Goal: Complete application form

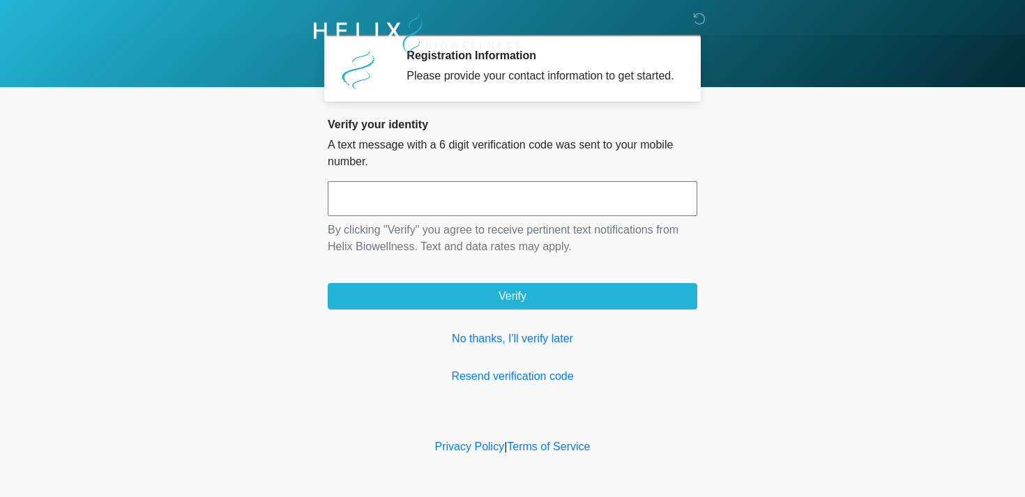
click at [392, 216] on input "text" at bounding box center [513, 198] width 370 height 35
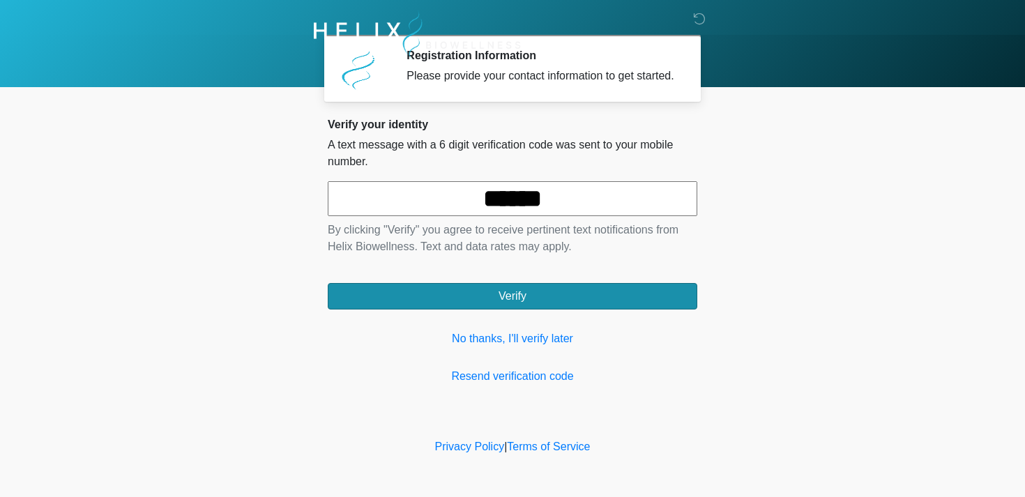
type input "******"
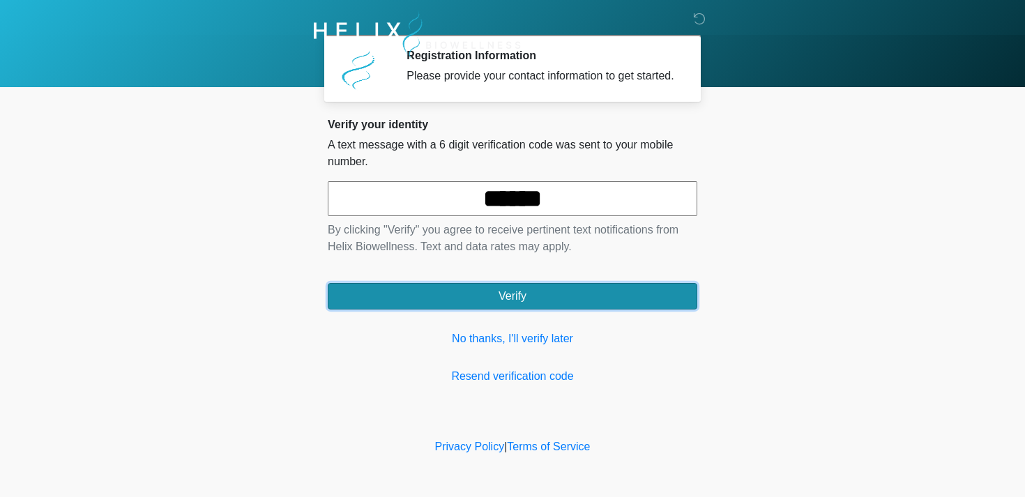
click at [430, 301] on button "Verify" at bounding box center [513, 296] width 370 height 27
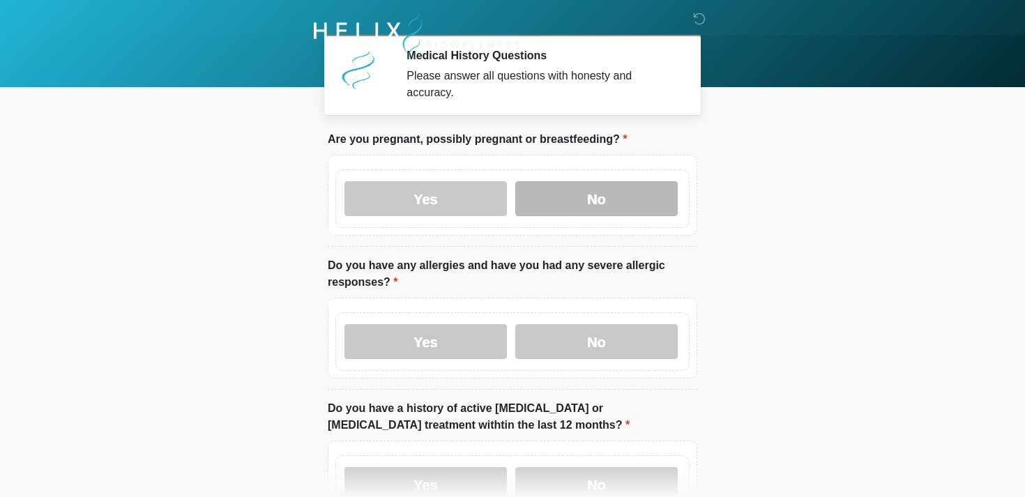
click at [620, 195] on label "No" at bounding box center [597, 198] width 163 height 35
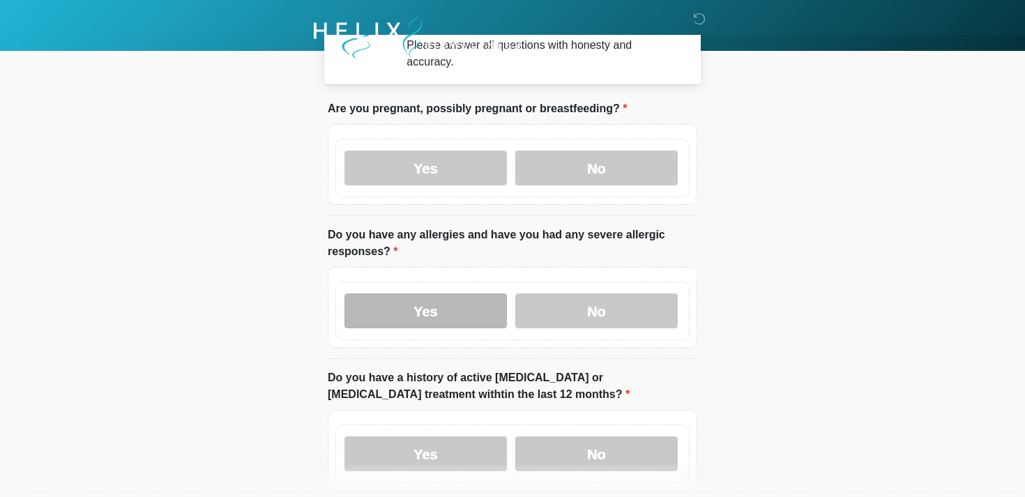
scroll to position [39, 0]
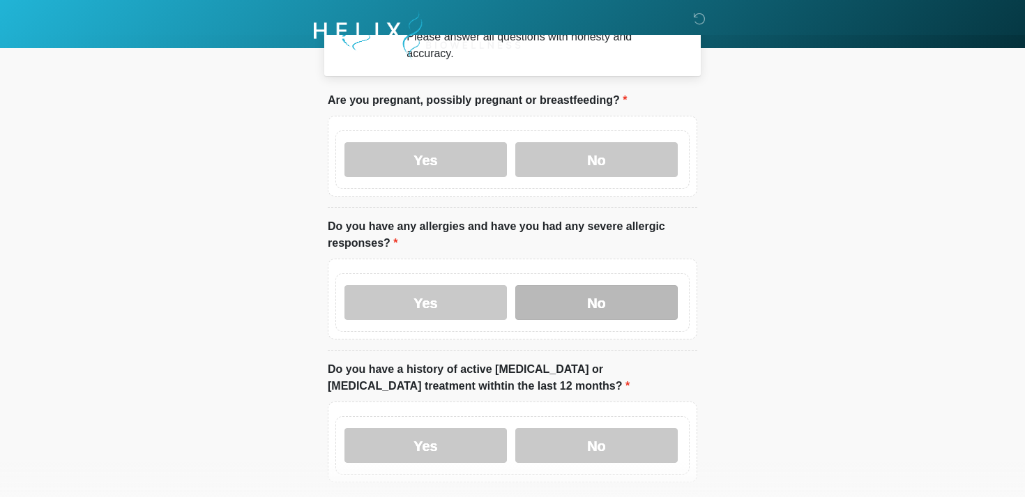
click at [590, 307] on label "No" at bounding box center [597, 302] width 163 height 35
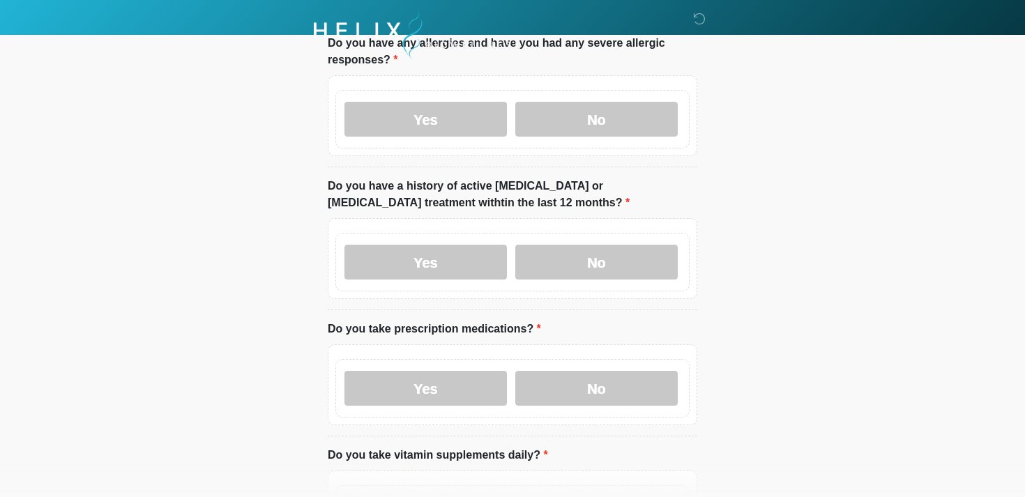
scroll to position [232, 0]
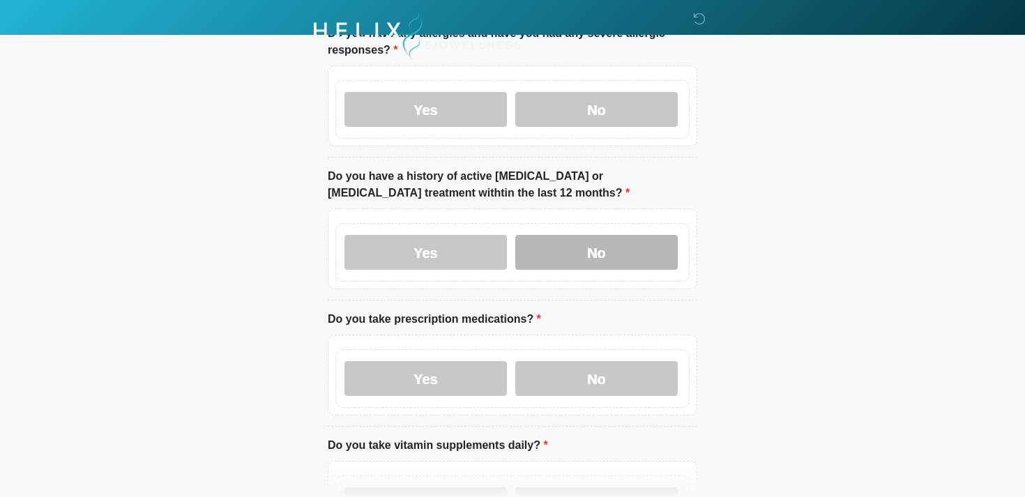
click at [576, 260] on label "No" at bounding box center [597, 252] width 163 height 35
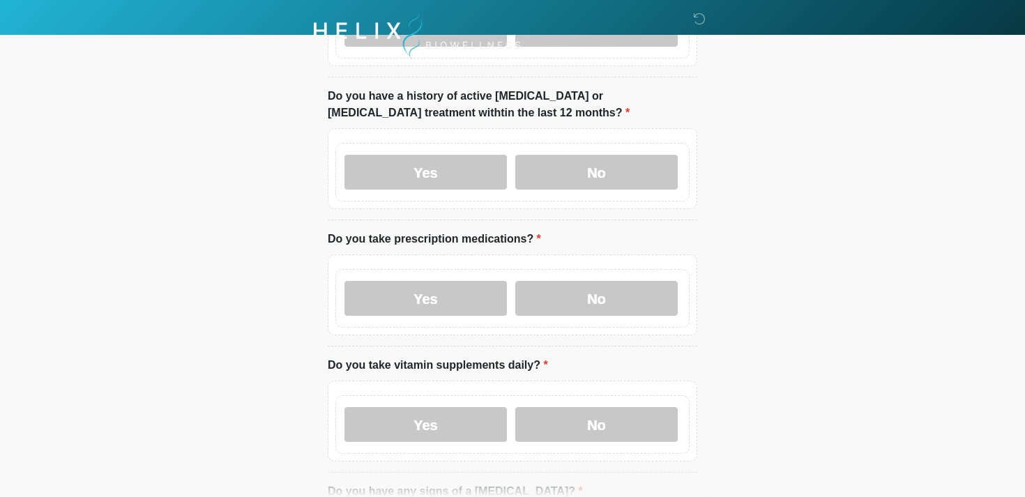
scroll to position [313, 0]
click at [539, 299] on label "No" at bounding box center [597, 297] width 163 height 35
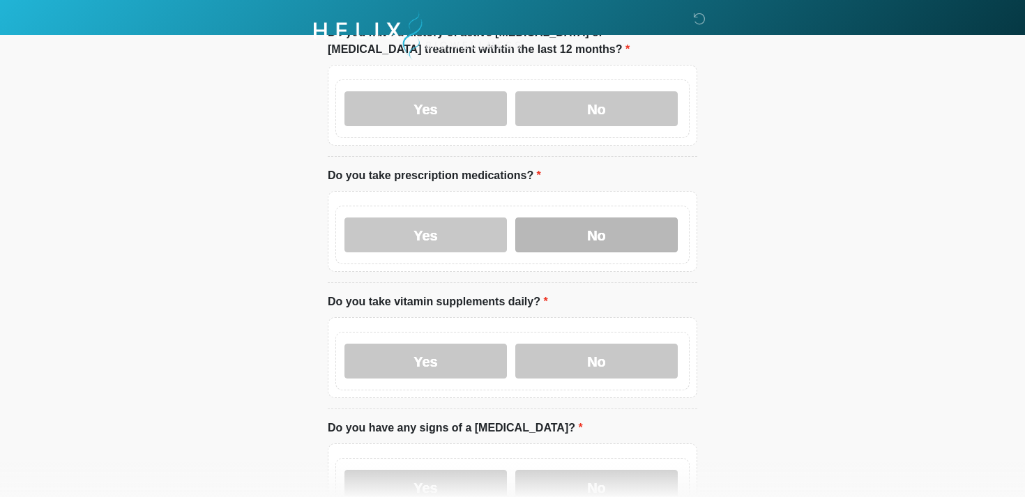
scroll to position [377, 0]
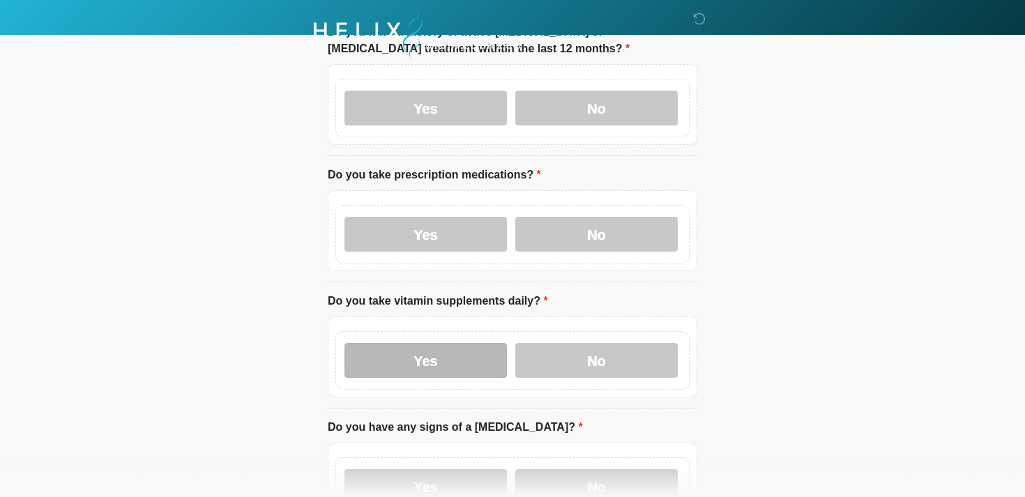
click at [486, 349] on label "Yes" at bounding box center [426, 360] width 163 height 35
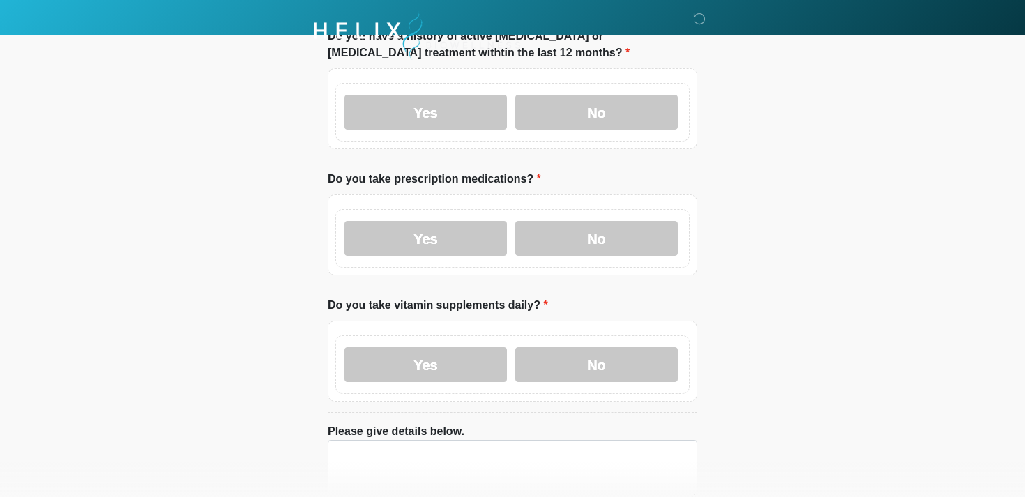
scroll to position [370, 0]
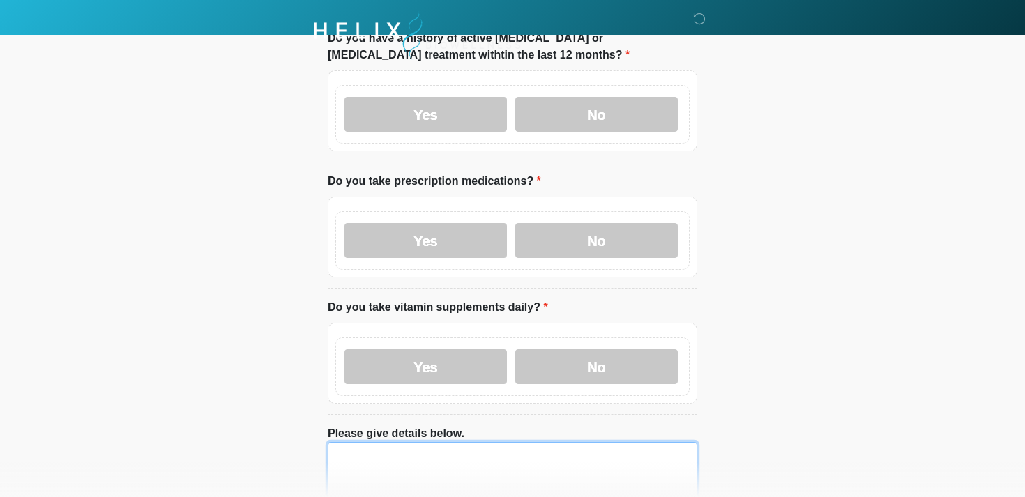
click at [438, 443] on textarea "Please give details below." at bounding box center [513, 472] width 370 height 60
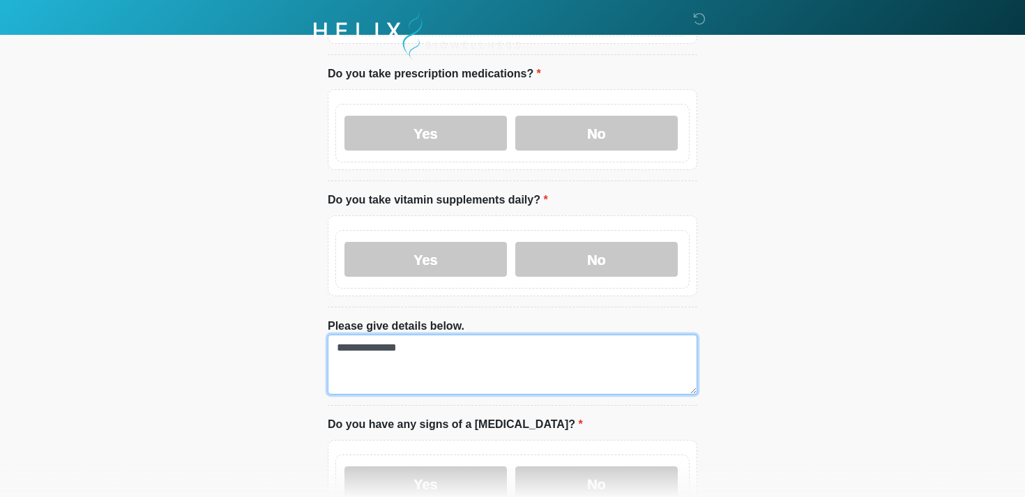
scroll to position [612, 0]
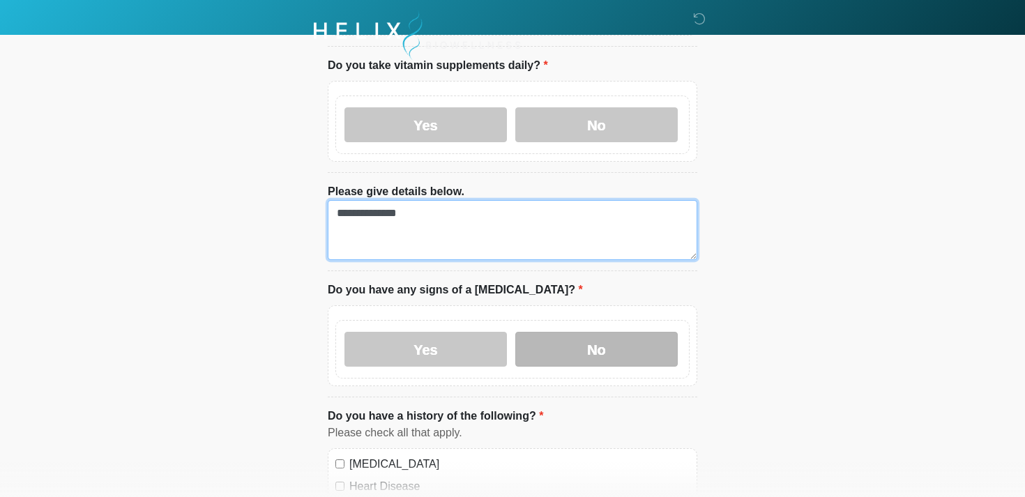
type textarea "**********"
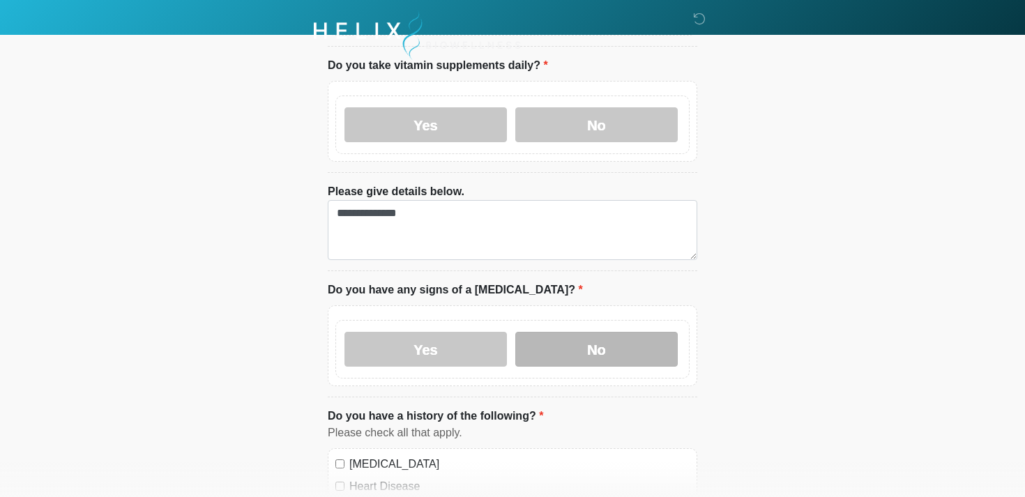
click at [610, 336] on label "No" at bounding box center [597, 349] width 163 height 35
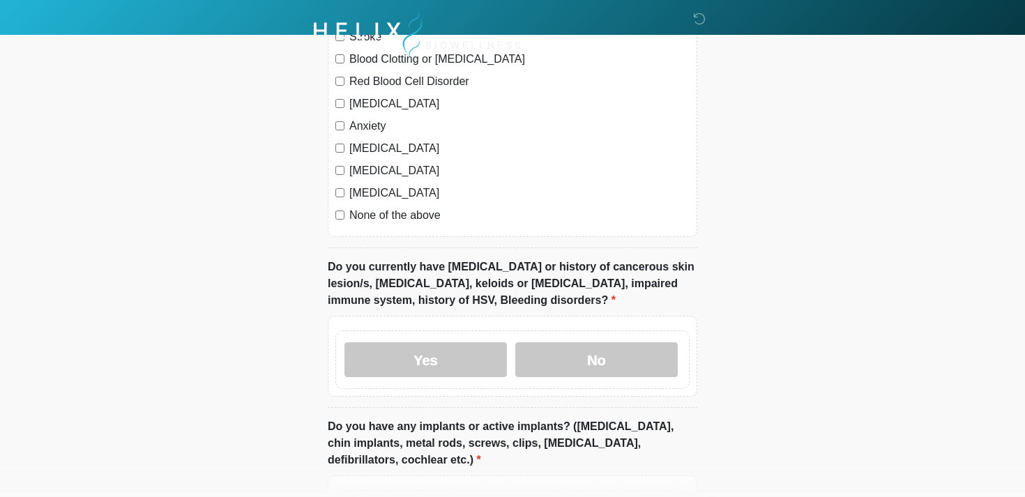
scroll to position [1108, 0]
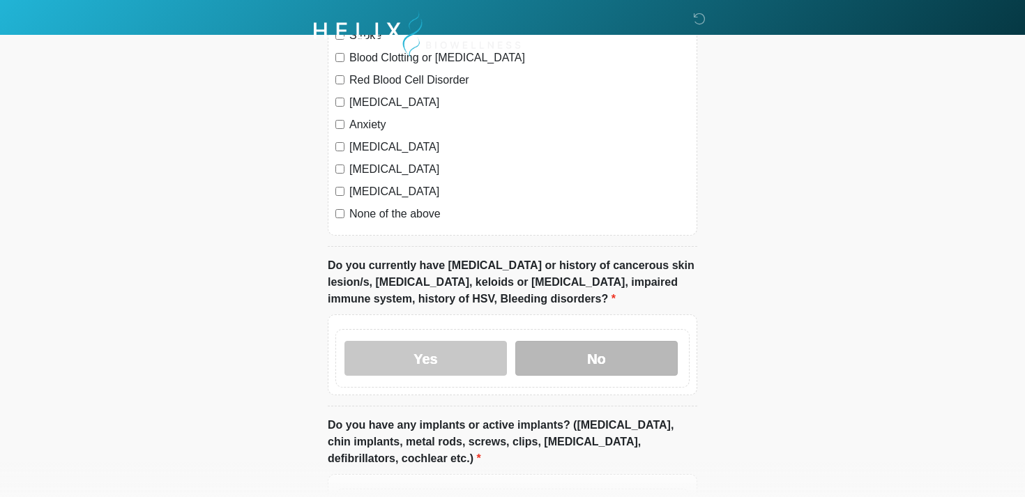
click at [542, 348] on label "No" at bounding box center [597, 358] width 163 height 35
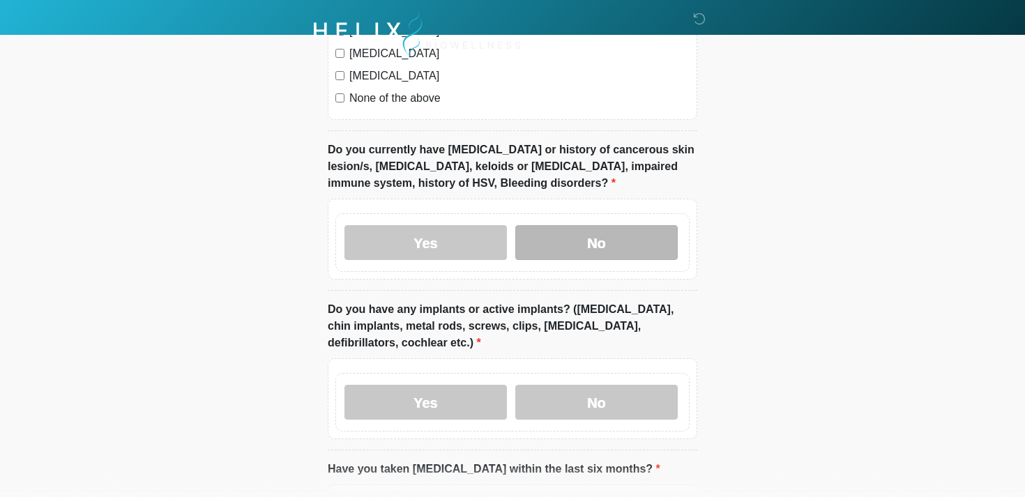
scroll to position [1246, 0]
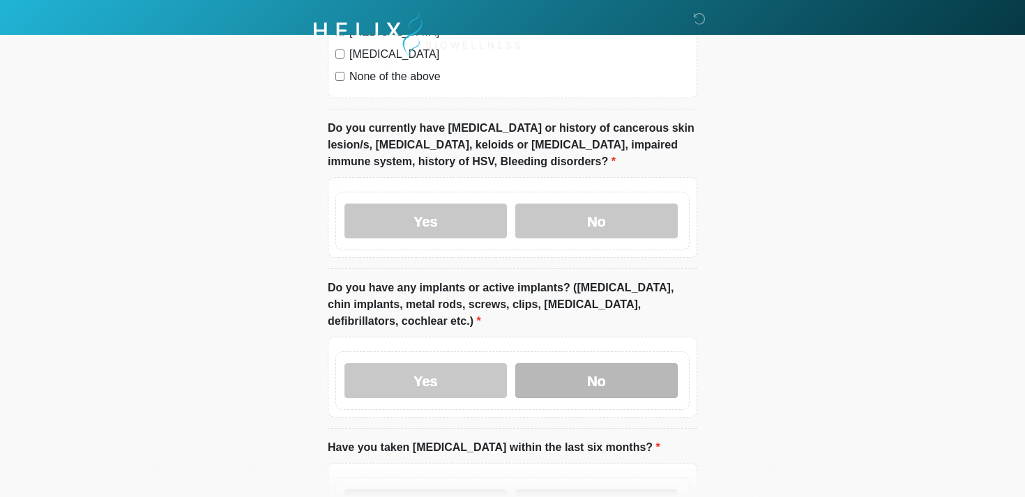
click at [562, 381] on label "No" at bounding box center [597, 380] width 163 height 35
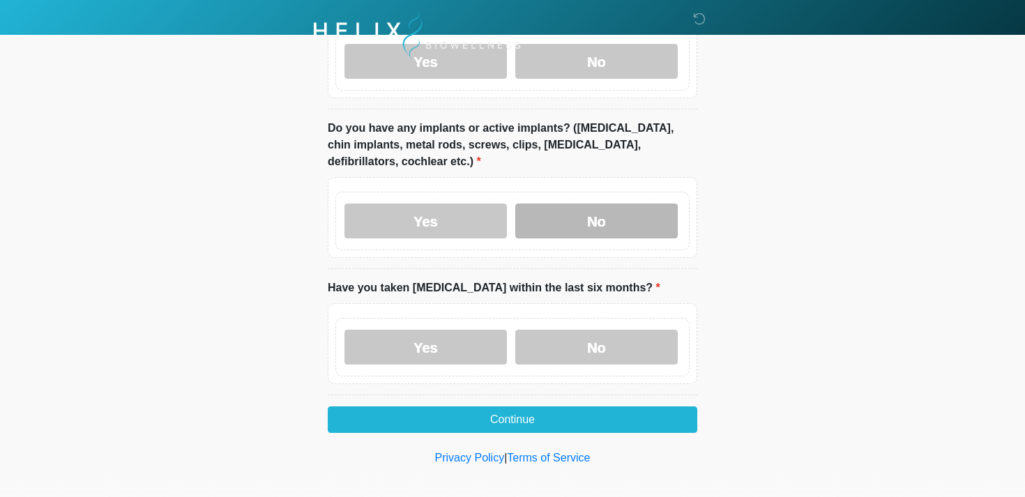
scroll to position [1413, 0]
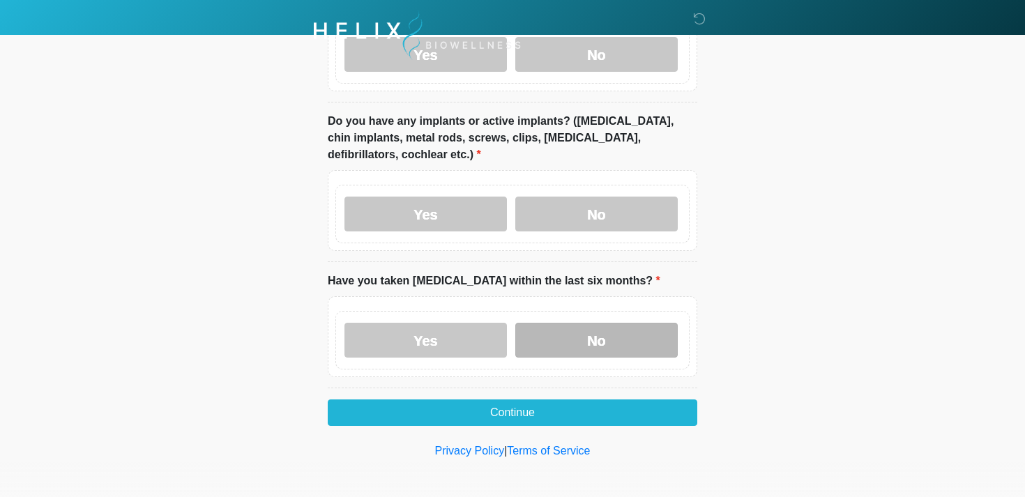
click at [589, 334] on label "No" at bounding box center [597, 340] width 163 height 35
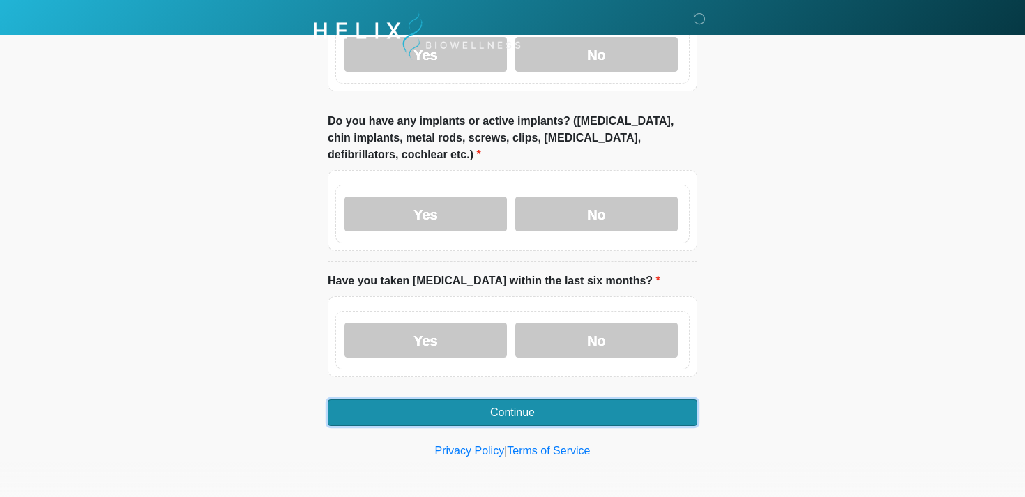
click at [535, 410] on button "Continue" at bounding box center [513, 413] width 370 height 27
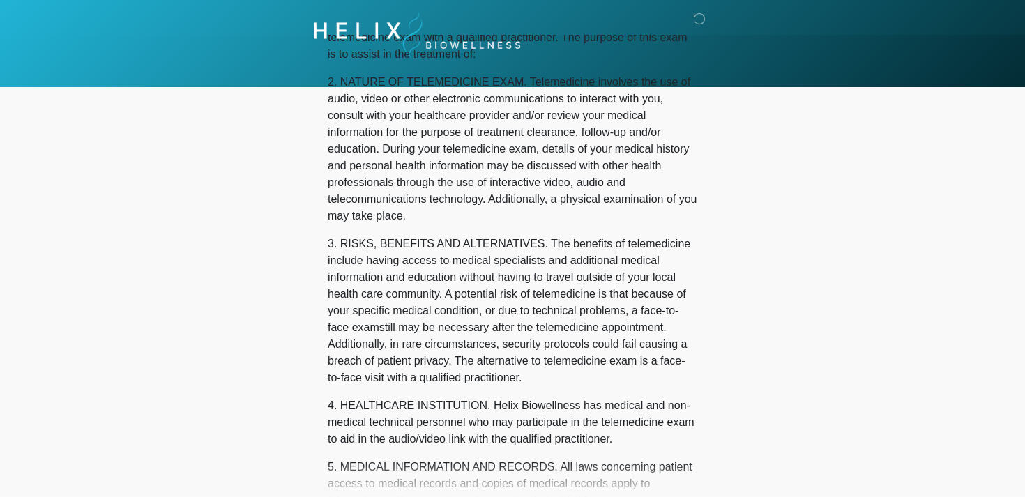
scroll to position [0, 0]
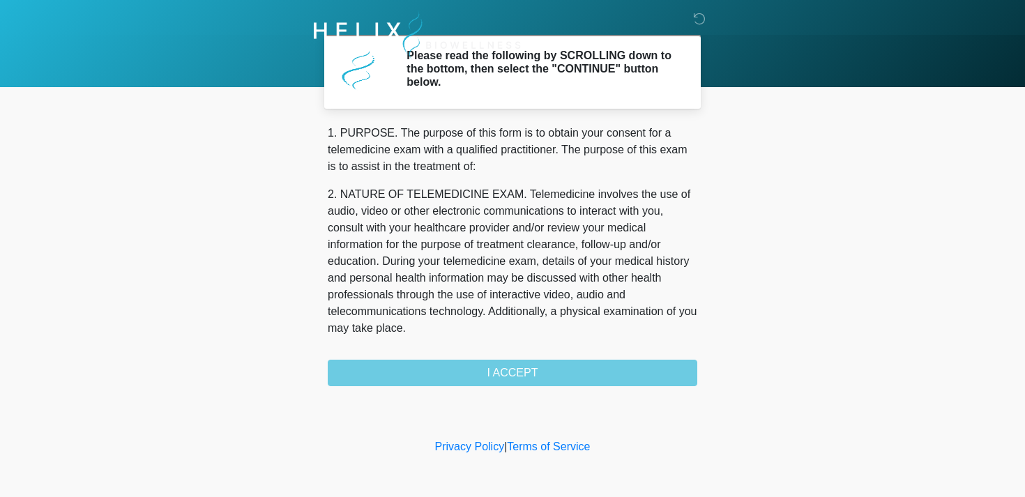
click at [528, 371] on div "1. PURPOSE. The purpose of this form is to obtain your consent for a telemedici…" at bounding box center [513, 256] width 370 height 262
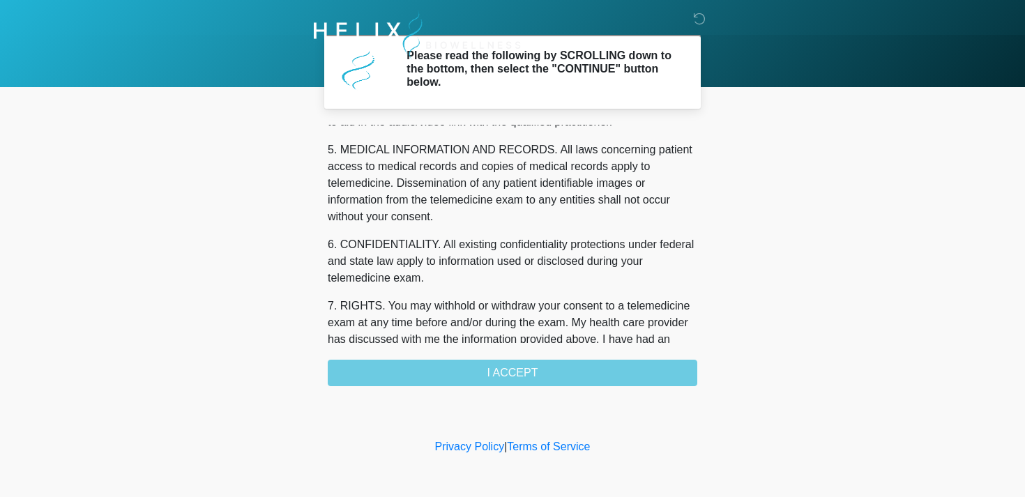
scroll to position [591, 0]
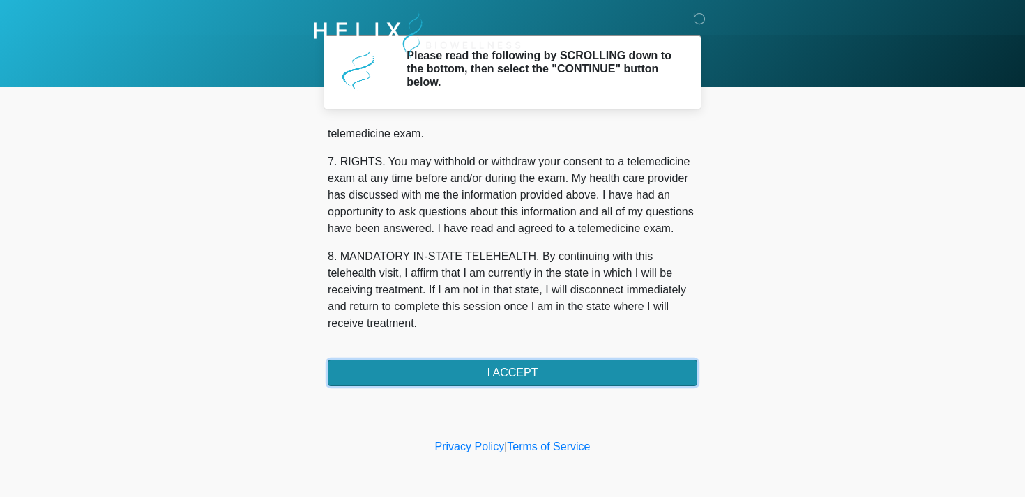
click at [515, 382] on button "I ACCEPT" at bounding box center [513, 373] width 370 height 27
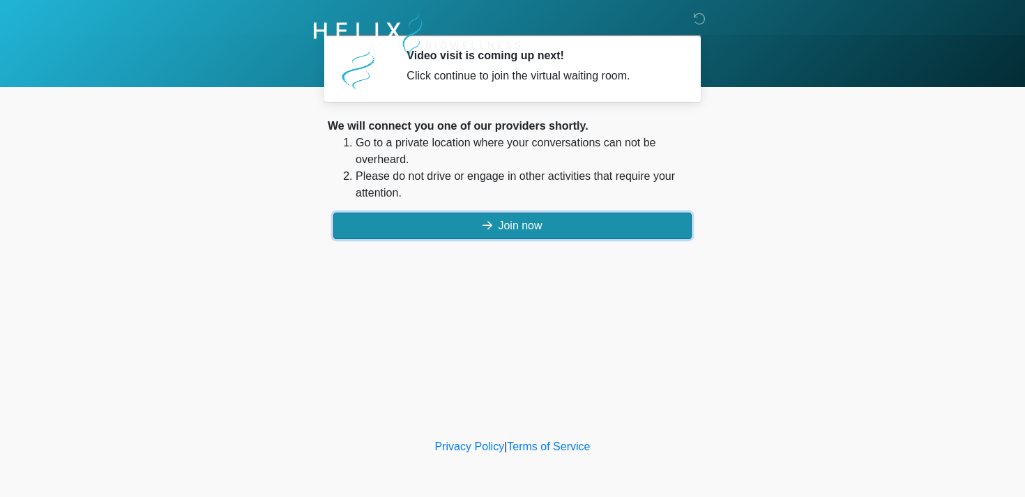
click at [486, 227] on icon at bounding box center [488, 225] width 10 height 11
